Goal: Find specific page/section: Find specific page/section

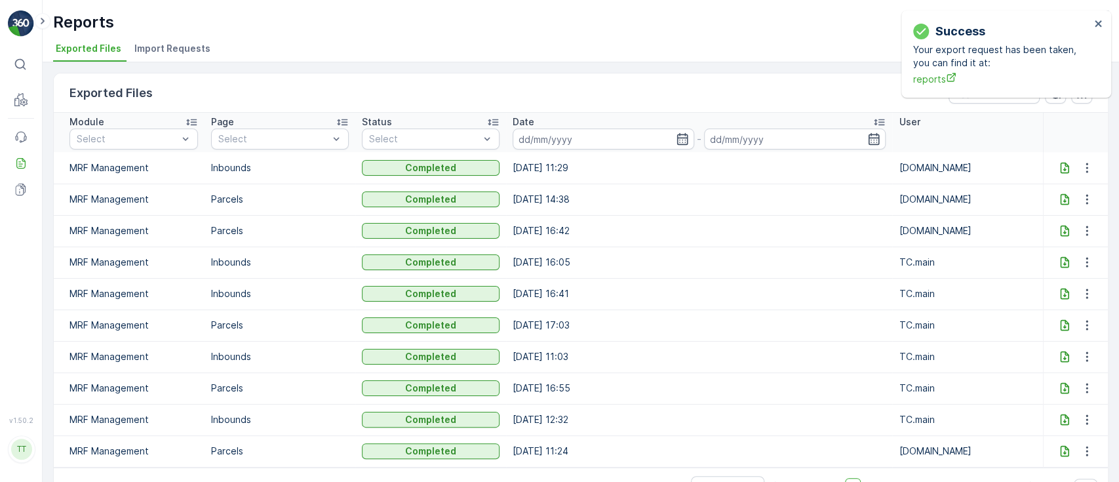
click at [1091, 20] on div "Success Your export request has been taken, you can find it at: reports" at bounding box center [1001, 53] width 185 height 71
click at [1099, 23] on icon "close" at bounding box center [1098, 23] width 7 height 7
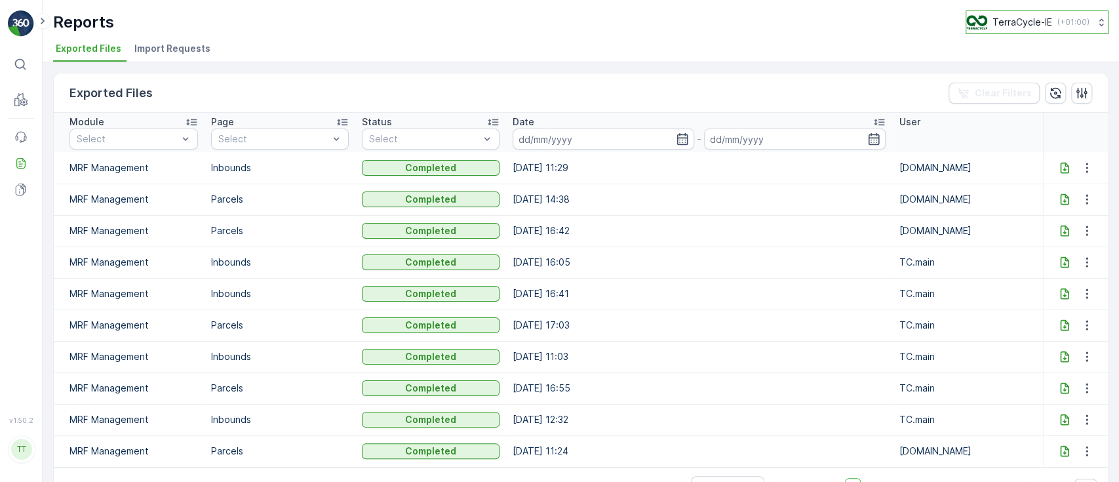
click at [1000, 29] on button "TerraCycle-IE ( +01:00 )" at bounding box center [1037, 22] width 143 height 24
type input "nl"
click at [1003, 79] on span "TerraCycle-NL-MRF" at bounding box center [1043, 80] width 136 height 13
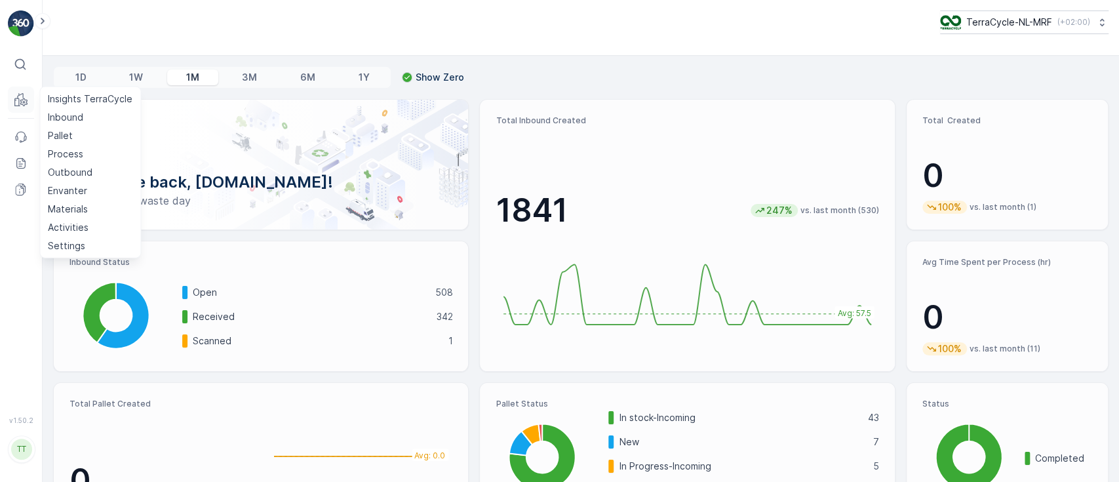
click at [10, 108] on button "MRF" at bounding box center [21, 100] width 26 height 26
click at [50, 108] on link "Inbound" at bounding box center [90, 117] width 95 height 18
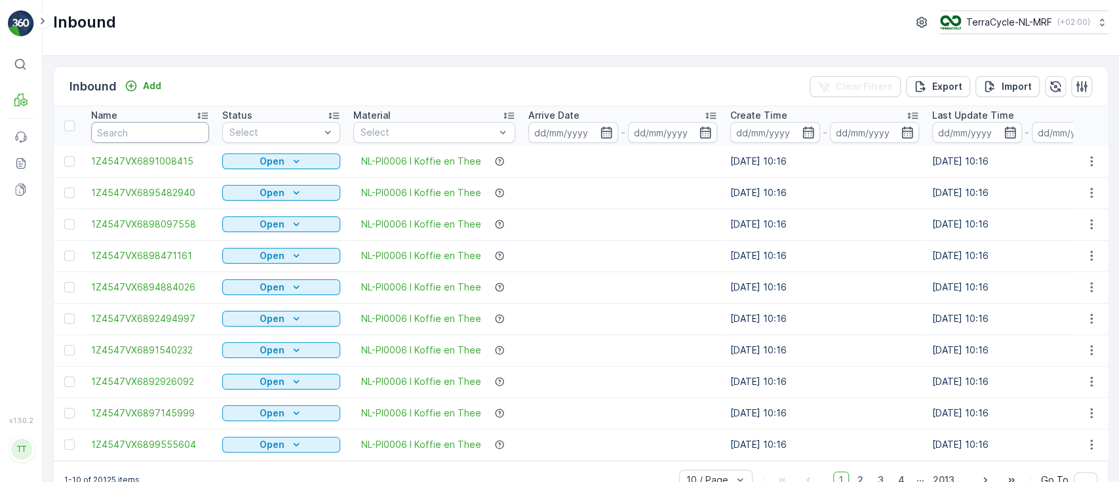
click at [149, 122] on input "text" at bounding box center [150, 132] width 118 height 21
paste input "1Z4547VX6898166456"
type input "1Z4547VX6898166456"
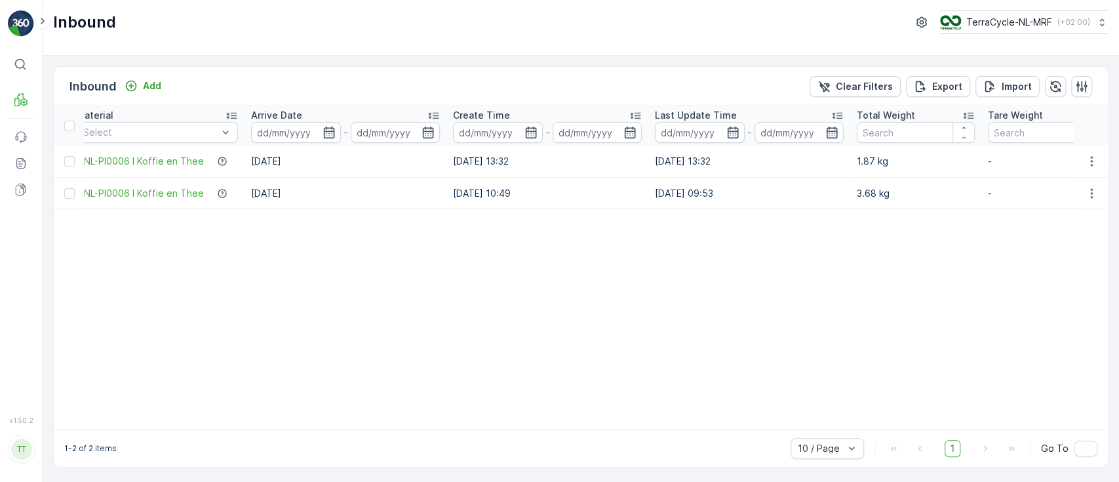
scroll to position [0, 264]
